Goal: Task Accomplishment & Management: Use online tool/utility

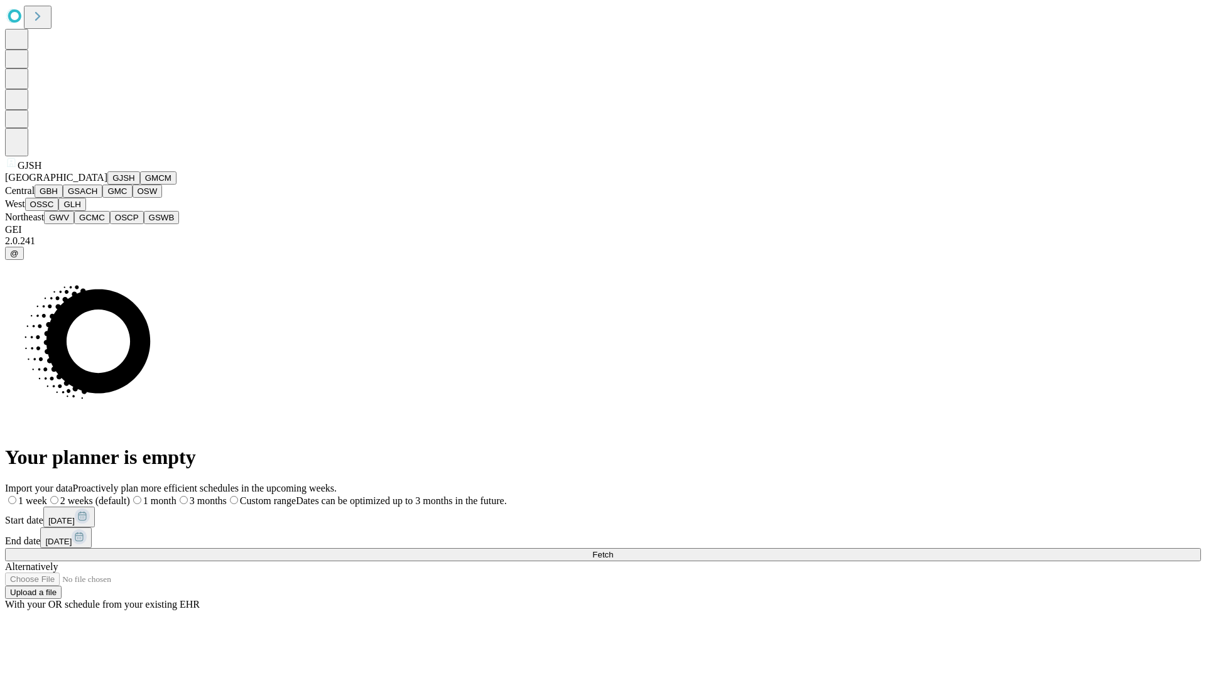
click at [107, 185] on button "GJSH" at bounding box center [123, 177] width 33 height 13
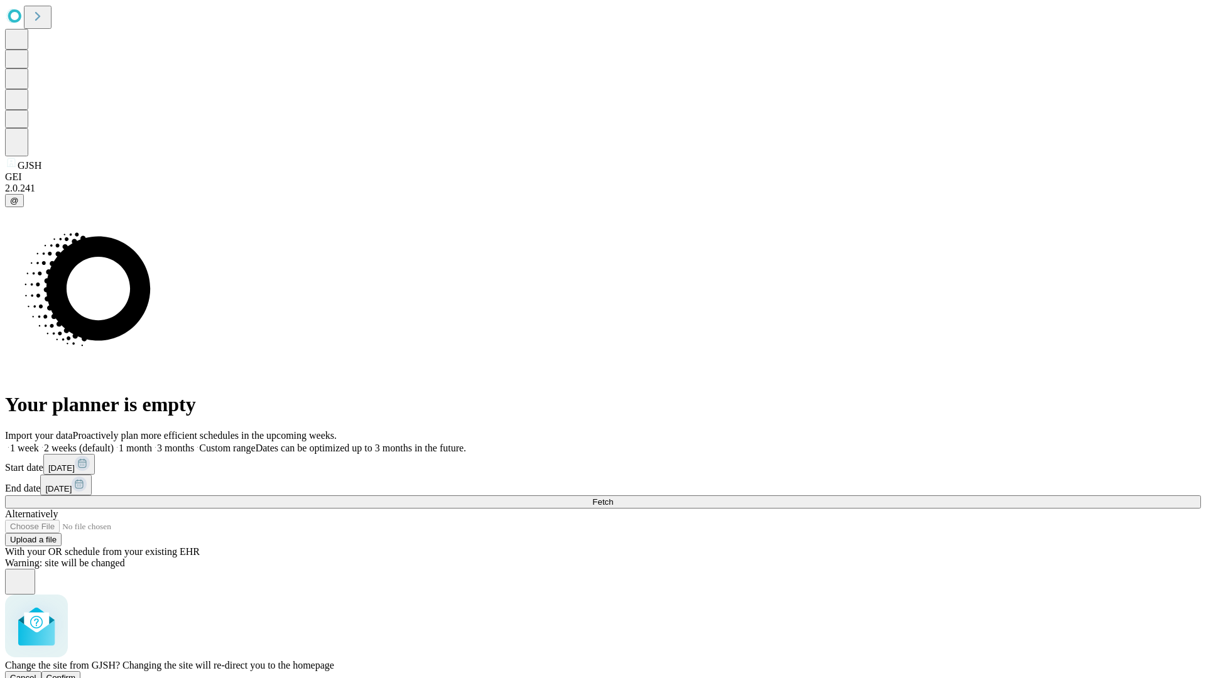
click at [76, 673] on span "Confirm" at bounding box center [61, 677] width 30 height 9
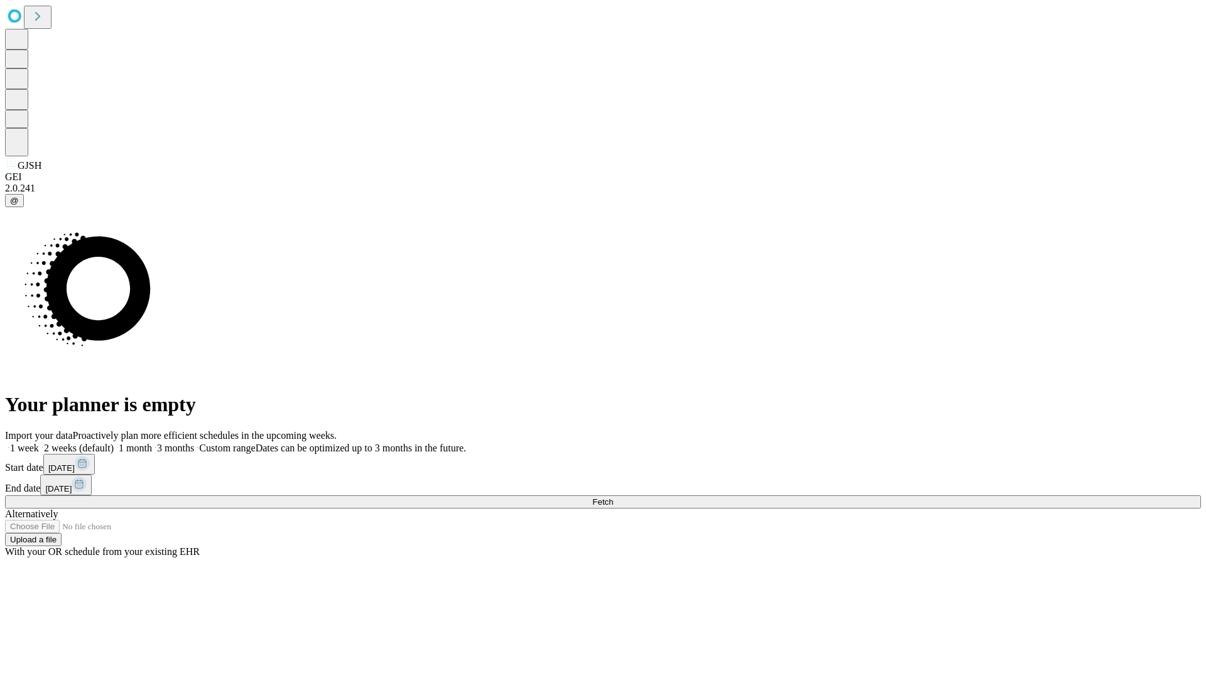
click at [39, 443] on label "1 week" at bounding box center [22, 448] width 34 height 11
click at [613, 497] on span "Fetch" at bounding box center [602, 501] width 21 height 9
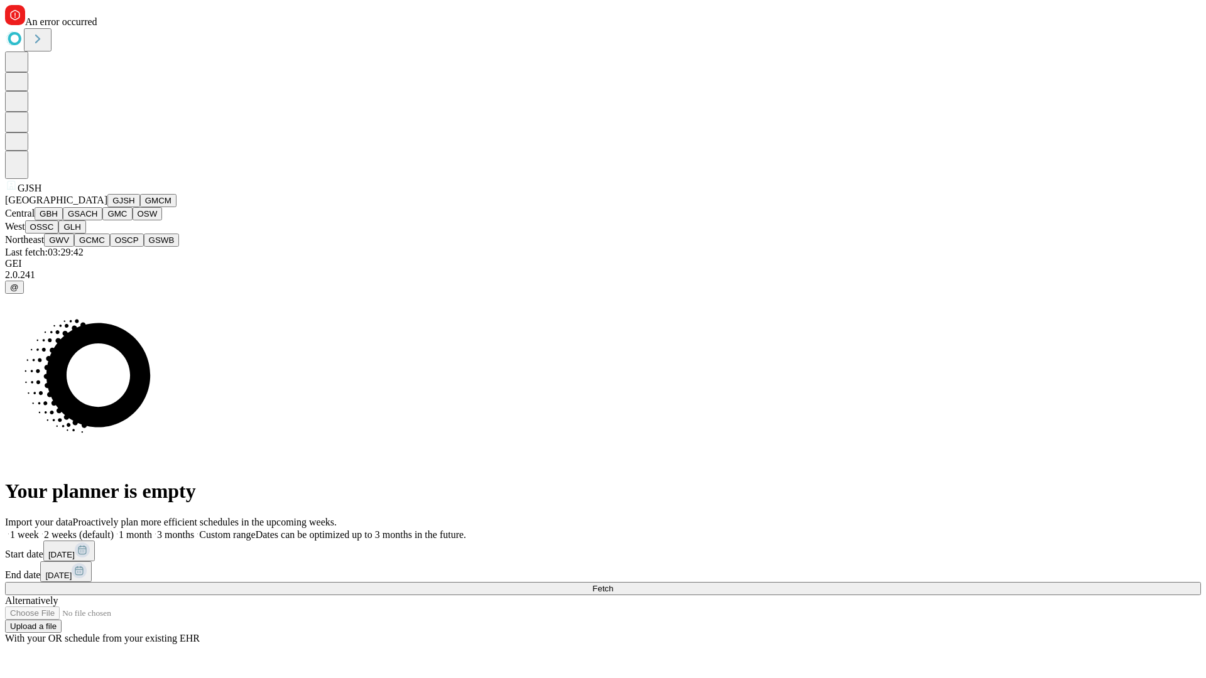
click at [140, 207] on button "GMCM" at bounding box center [158, 200] width 36 height 13
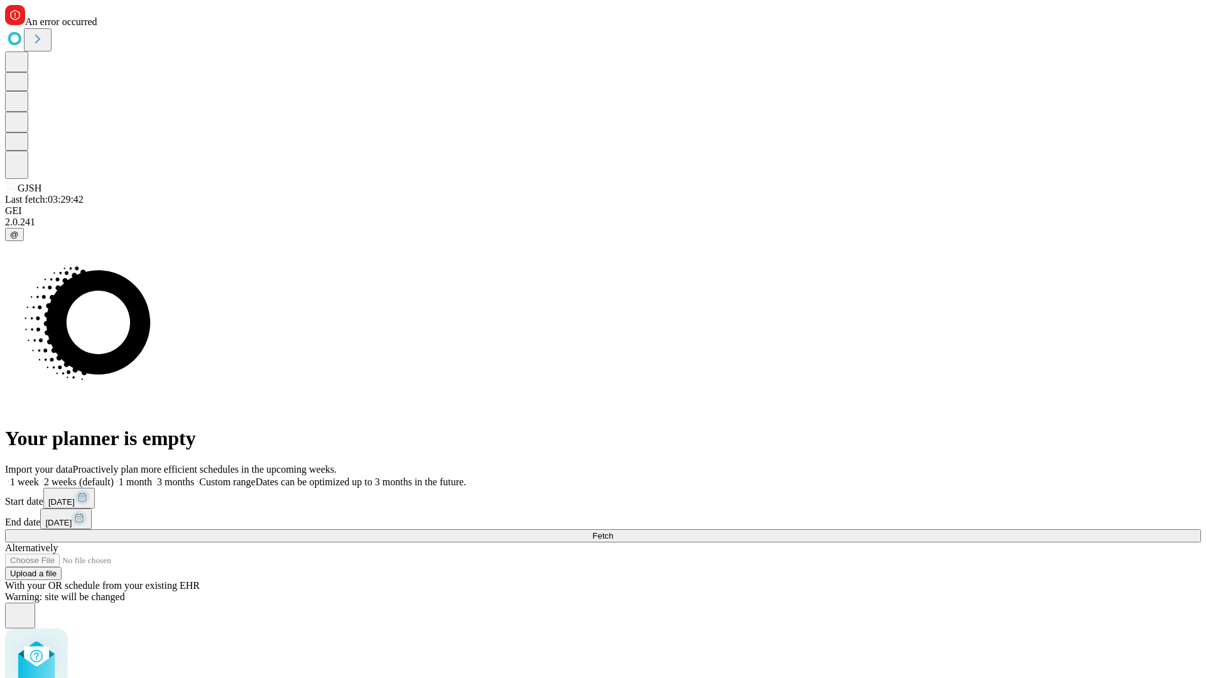
click at [39, 477] on label "1 week" at bounding box center [22, 482] width 34 height 11
click at [613, 531] on span "Fetch" at bounding box center [602, 535] width 21 height 9
click at [39, 477] on label "1 week" at bounding box center [22, 482] width 34 height 11
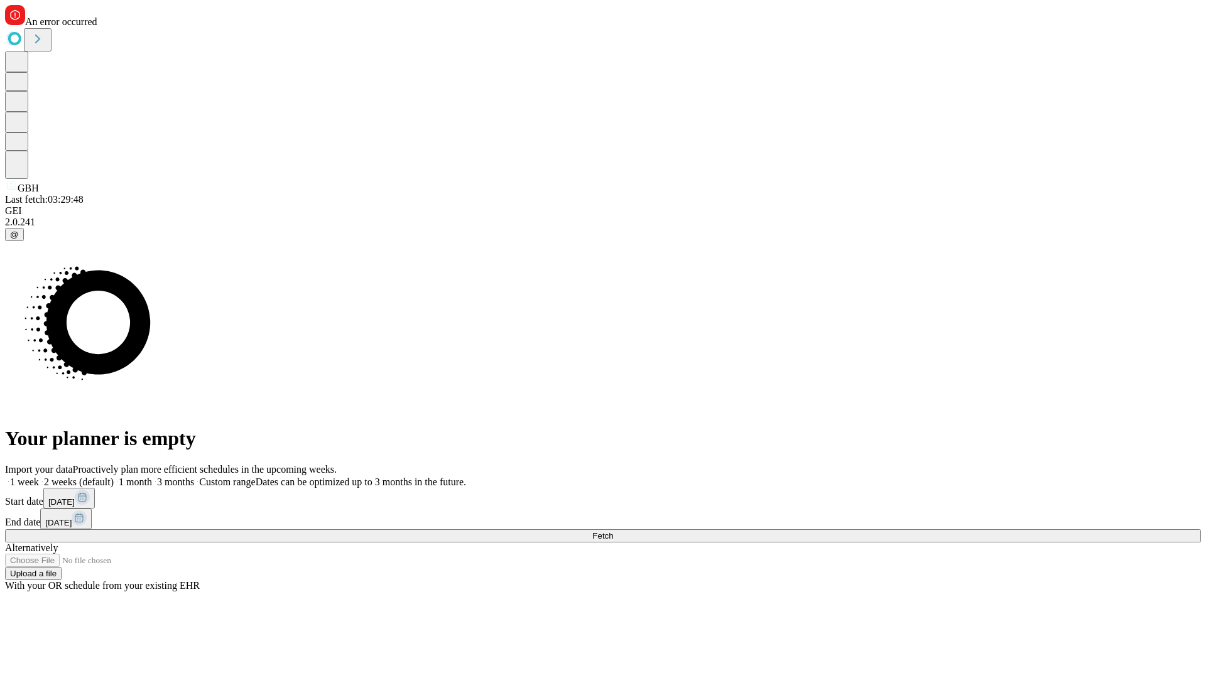
click at [613, 531] on span "Fetch" at bounding box center [602, 535] width 21 height 9
click at [39, 477] on label "1 week" at bounding box center [22, 482] width 34 height 11
click at [613, 531] on span "Fetch" at bounding box center [602, 535] width 21 height 9
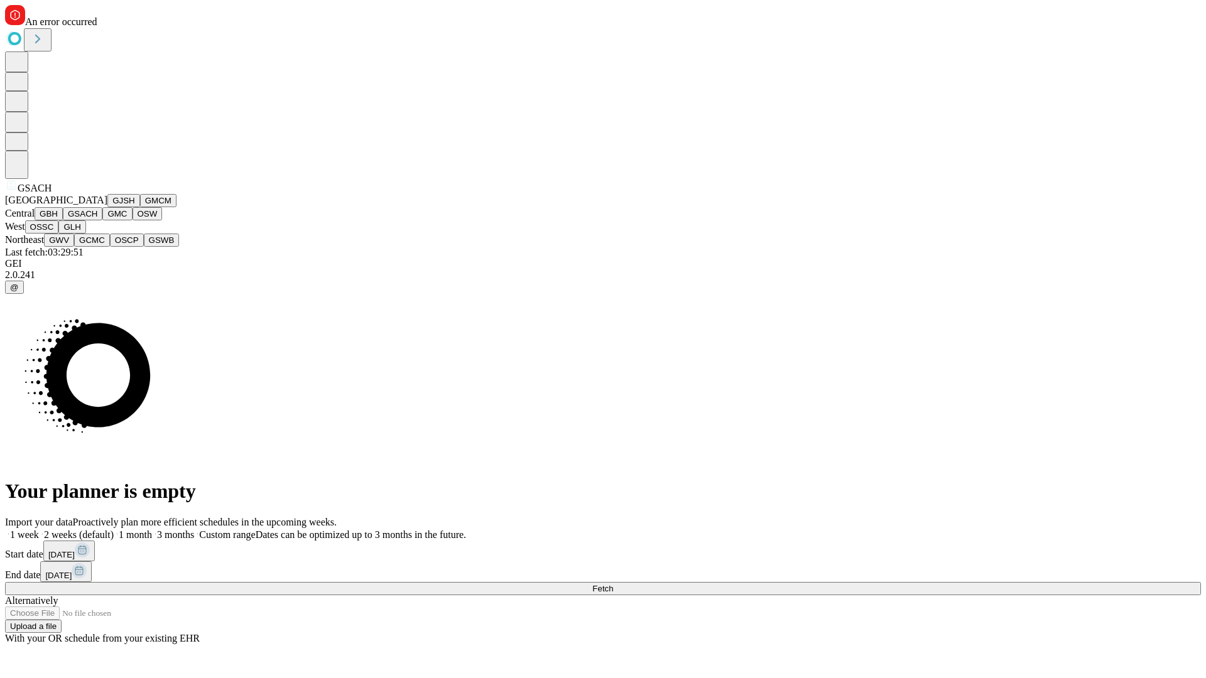
click at [102, 220] on button "GMC" at bounding box center [117, 213] width 30 height 13
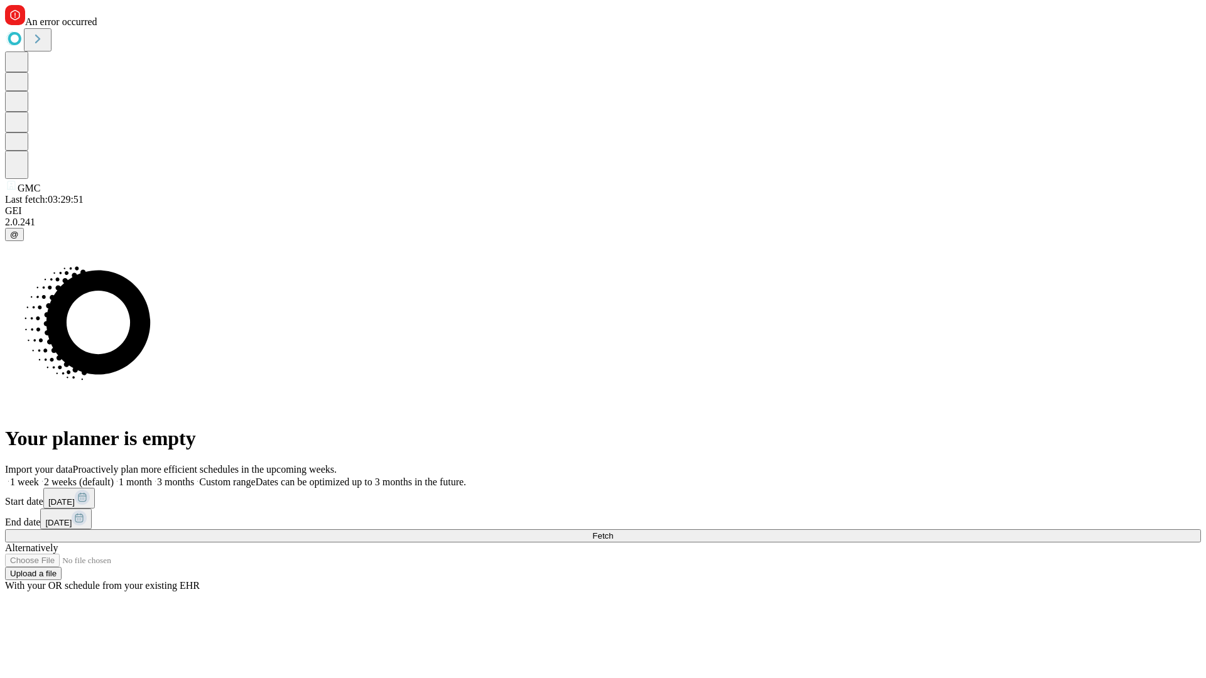
click at [39, 477] on label "1 week" at bounding box center [22, 482] width 34 height 11
click at [613, 531] on span "Fetch" at bounding box center [602, 535] width 21 height 9
click at [39, 477] on label "1 week" at bounding box center [22, 482] width 34 height 11
click at [613, 531] on span "Fetch" at bounding box center [602, 535] width 21 height 9
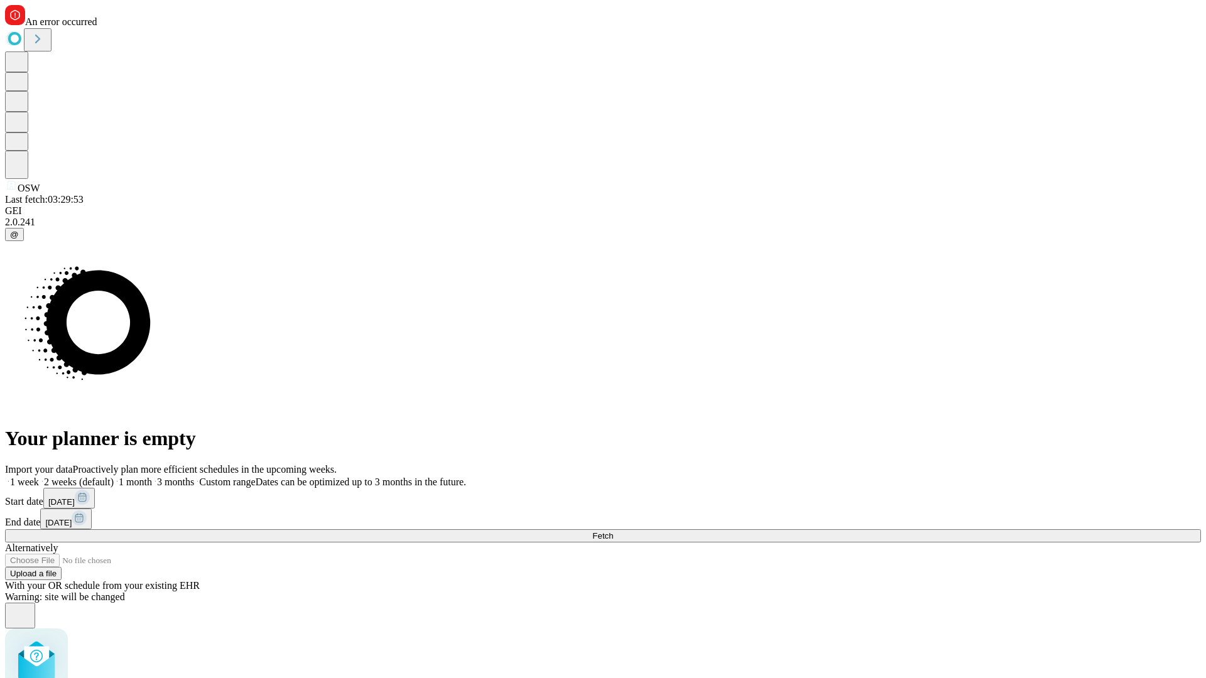
click at [39, 477] on label "1 week" at bounding box center [22, 482] width 34 height 11
click at [613, 531] on span "Fetch" at bounding box center [602, 535] width 21 height 9
click at [39, 477] on label "1 week" at bounding box center [22, 482] width 34 height 11
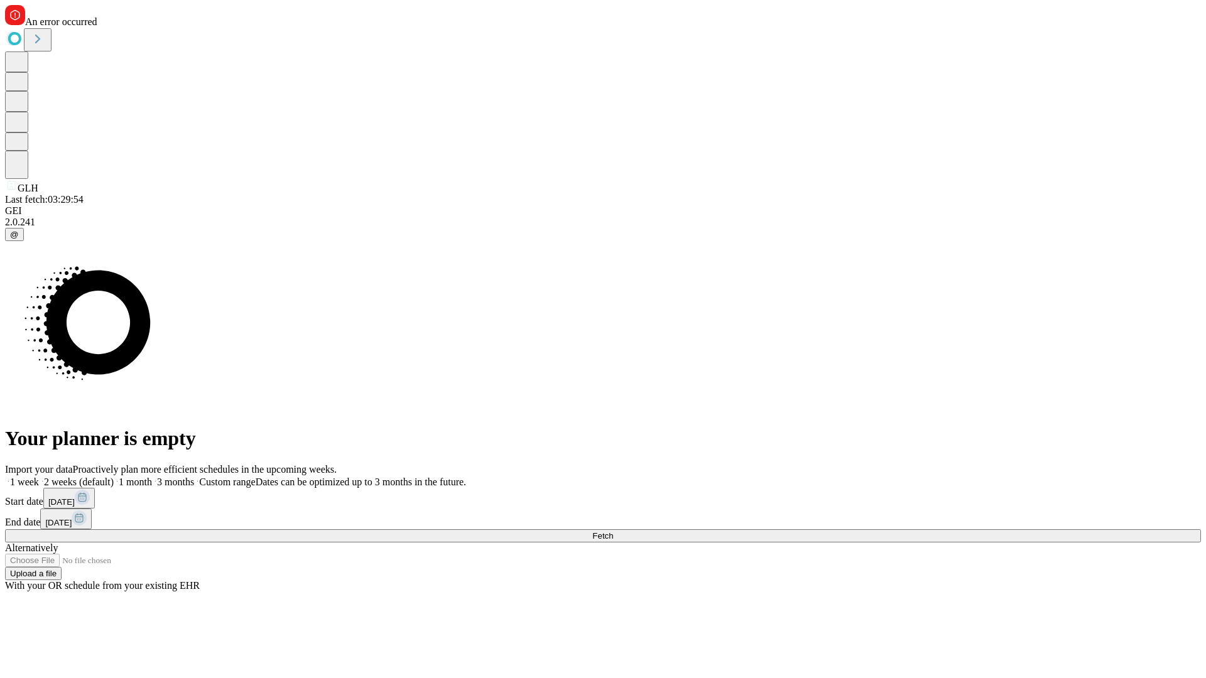
click at [613, 531] on span "Fetch" at bounding box center [602, 535] width 21 height 9
click at [39, 477] on label "1 week" at bounding box center [22, 482] width 34 height 11
click at [613, 531] on span "Fetch" at bounding box center [602, 535] width 21 height 9
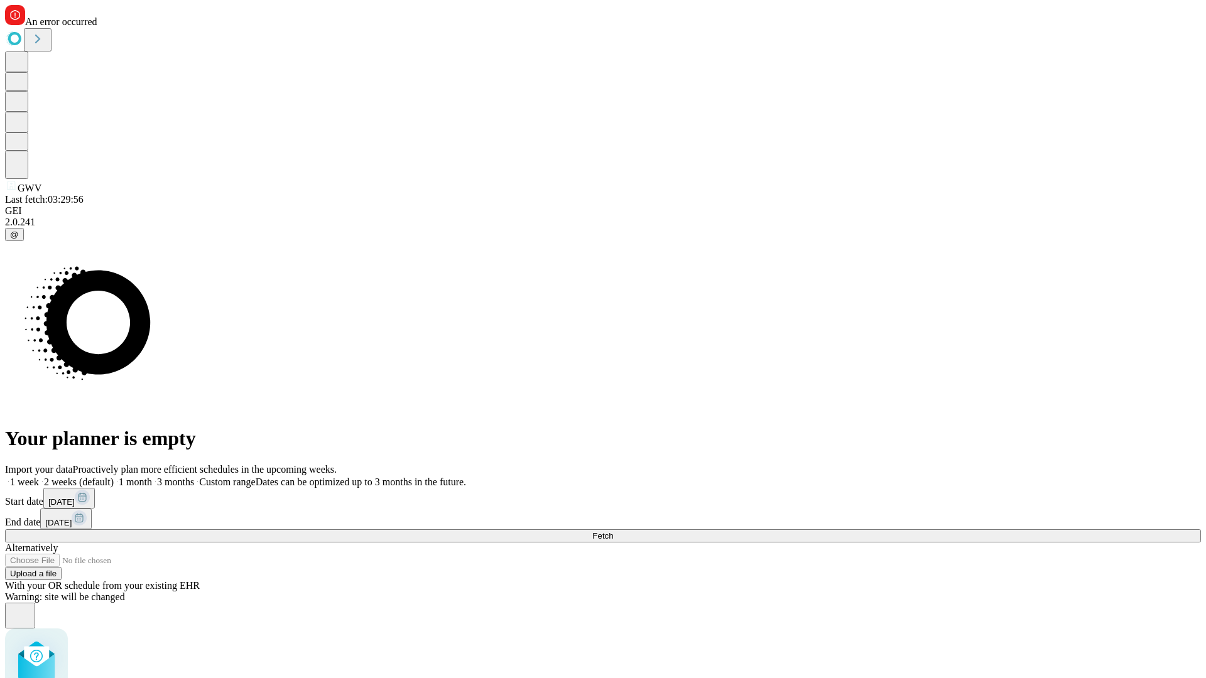
click at [39, 477] on label "1 week" at bounding box center [22, 482] width 34 height 11
click at [613, 531] on span "Fetch" at bounding box center [602, 535] width 21 height 9
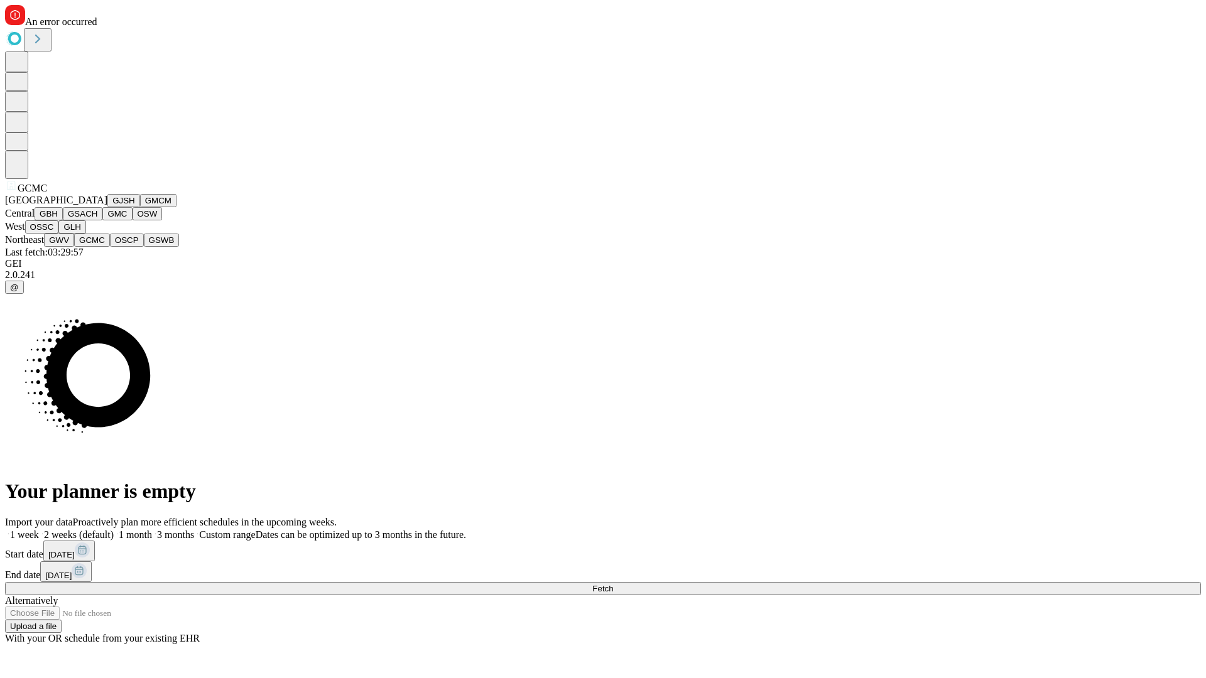
click at [110, 247] on button "OSCP" at bounding box center [127, 240] width 34 height 13
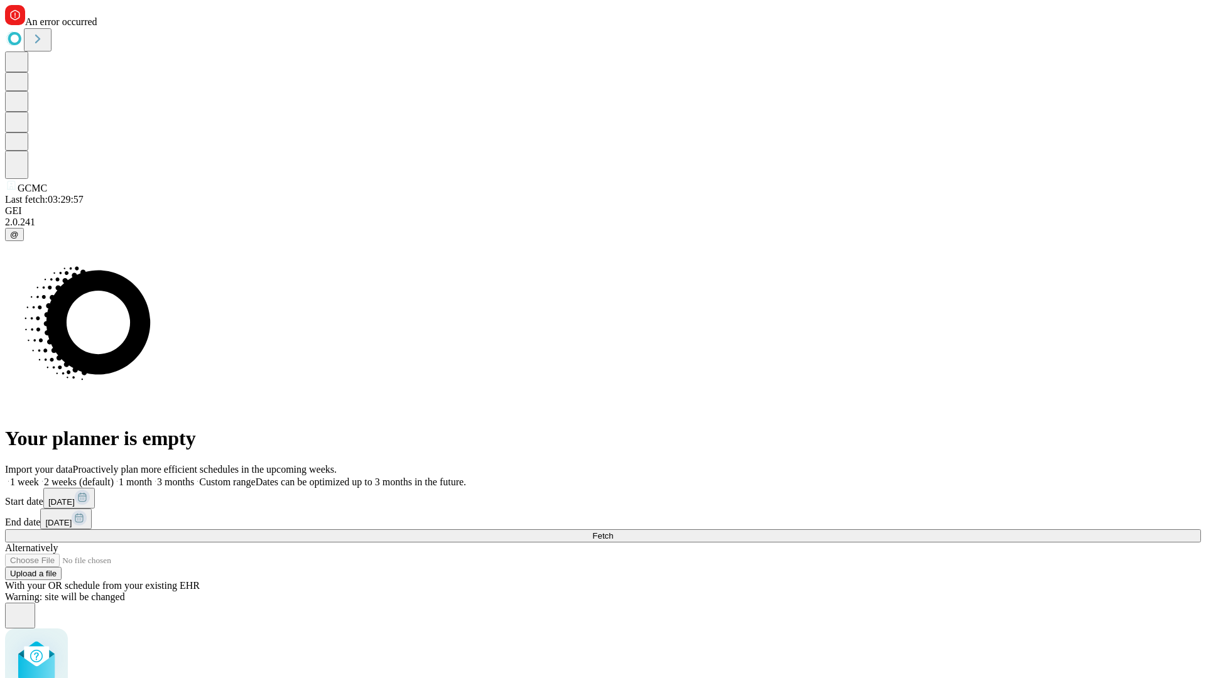
click at [39, 477] on label "1 week" at bounding box center [22, 482] width 34 height 11
click at [613, 531] on span "Fetch" at bounding box center [602, 535] width 21 height 9
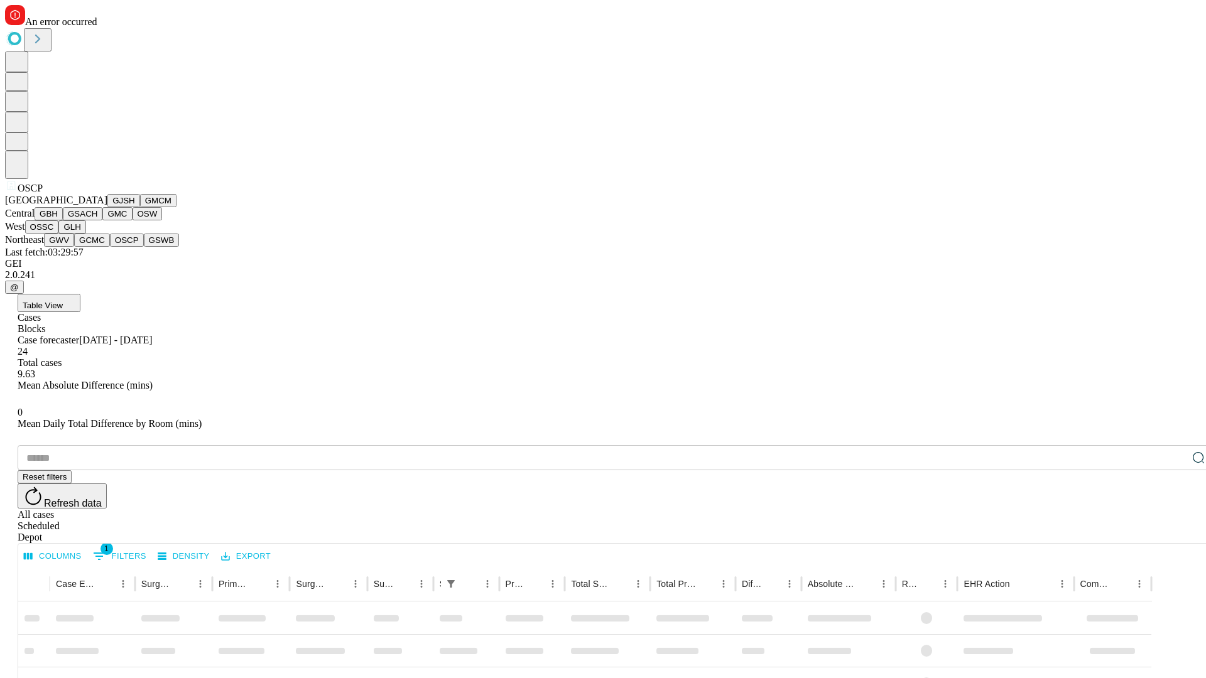
click at [144, 247] on button "GSWB" at bounding box center [162, 240] width 36 height 13
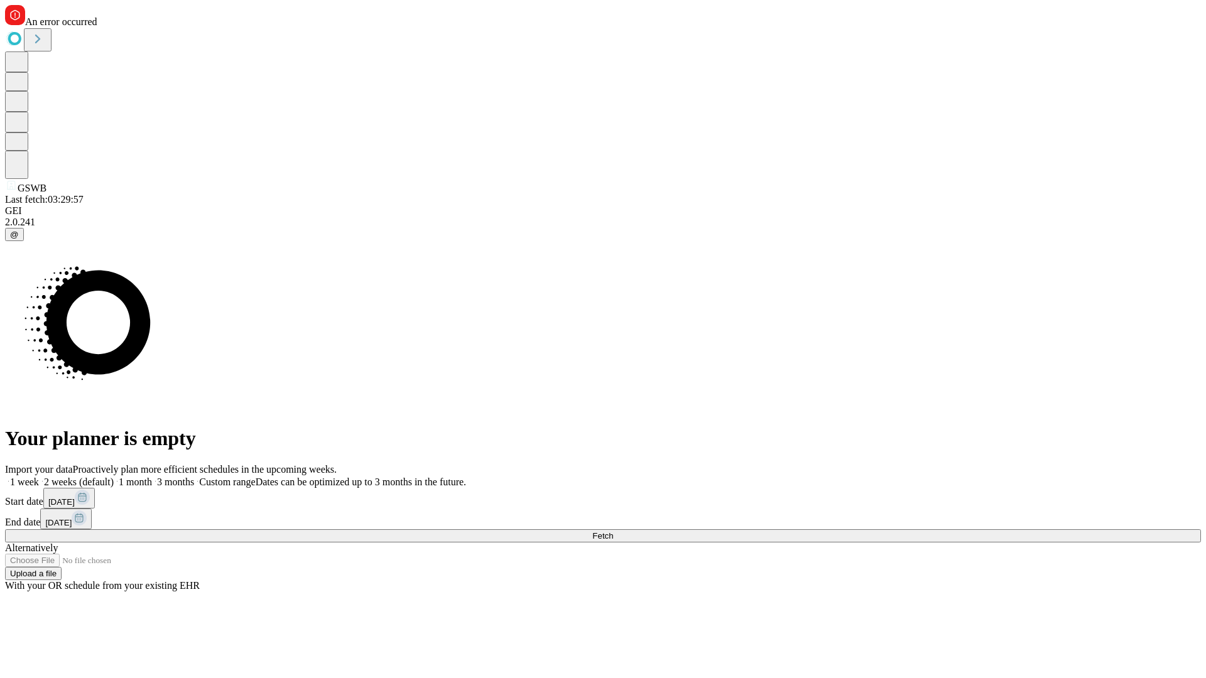
click at [39, 477] on label "1 week" at bounding box center [22, 482] width 34 height 11
click at [613, 531] on span "Fetch" at bounding box center [602, 535] width 21 height 9
